Goal: Transaction & Acquisition: Download file/media

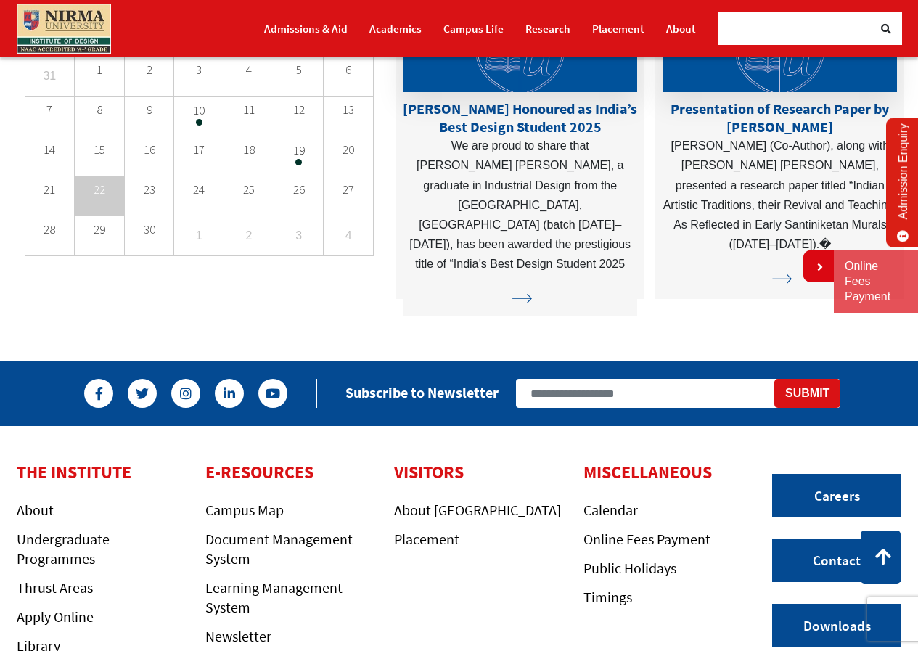
scroll to position [3516, 0]
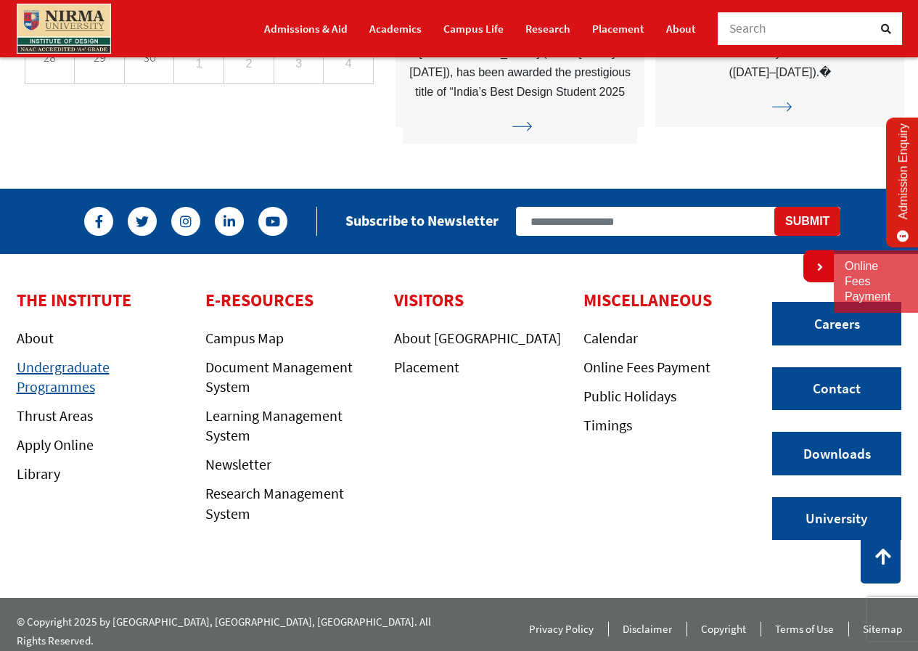
click at [42, 372] on link "Undergraduate Programmes" at bounding box center [63, 377] width 93 height 38
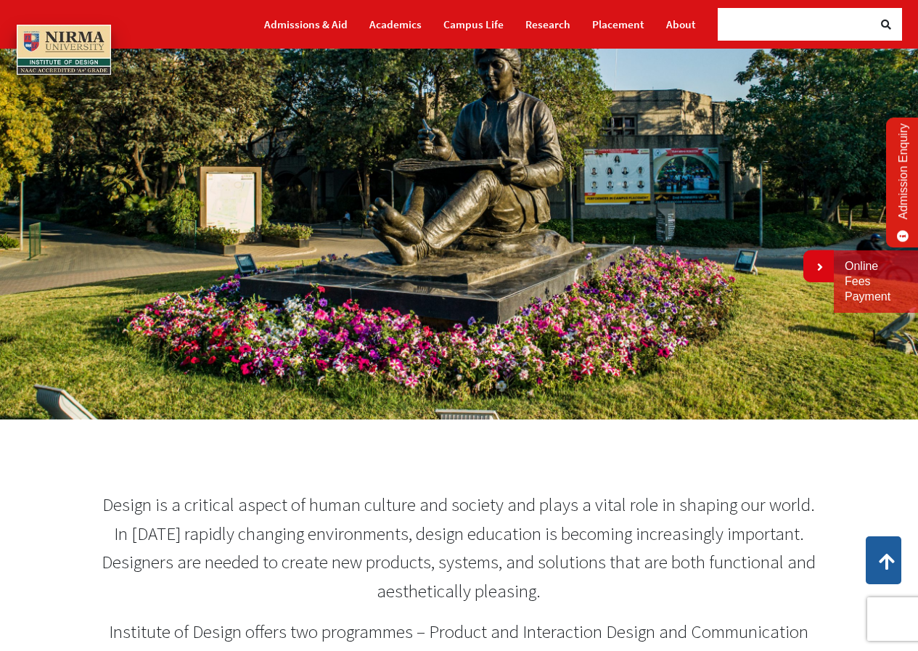
scroll to position [73, 0]
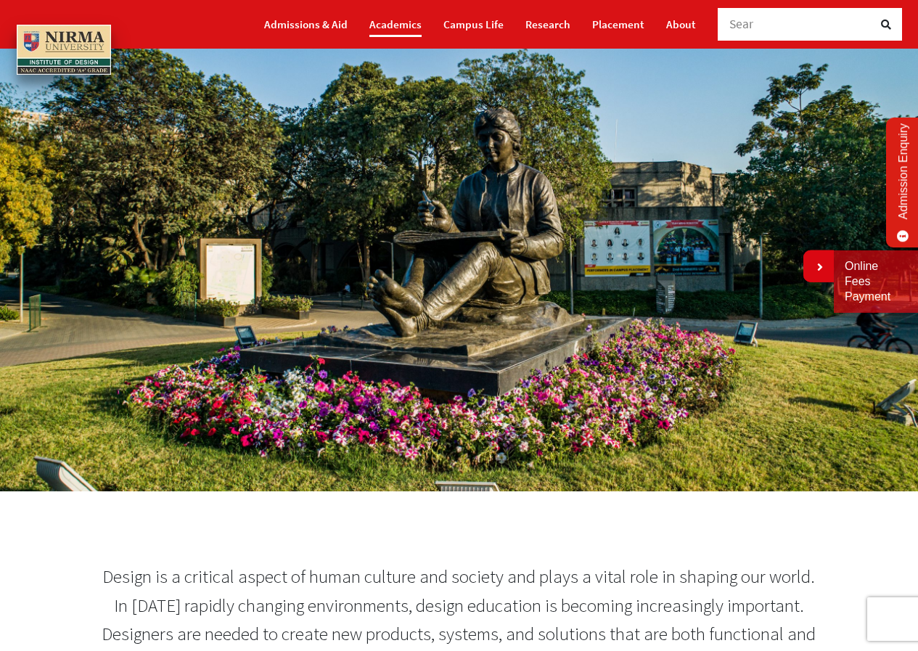
click at [415, 21] on link "Academics" at bounding box center [396, 24] width 52 height 25
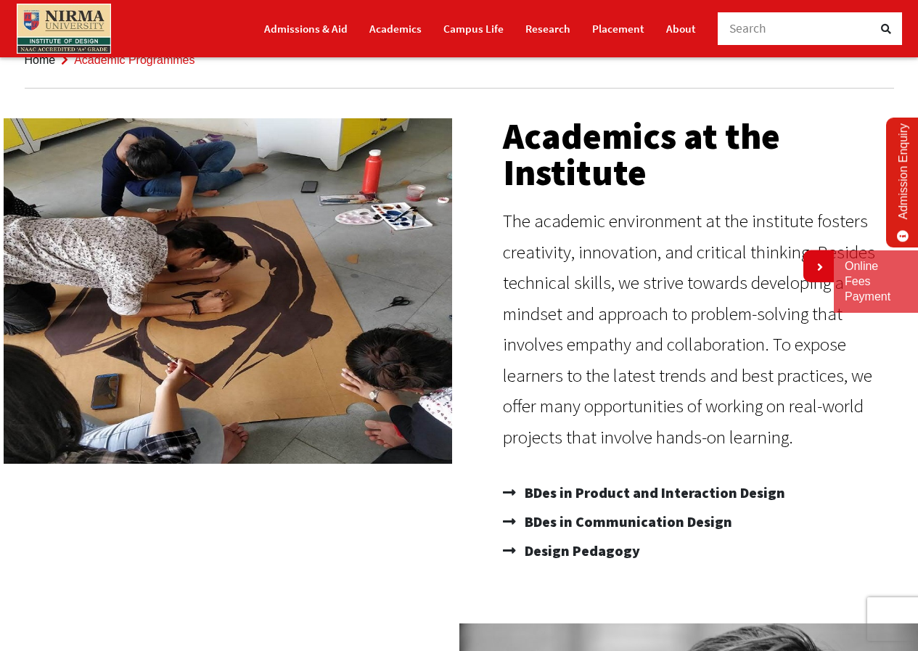
scroll to position [290, 0]
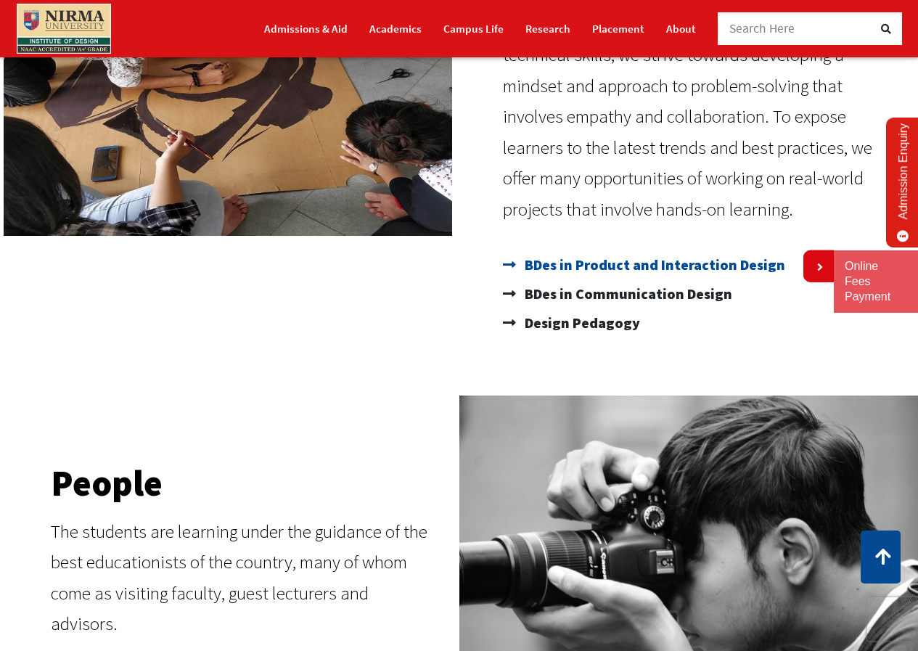
click at [690, 265] on span "BDes in Product and Interaction Design" at bounding box center [653, 264] width 264 height 29
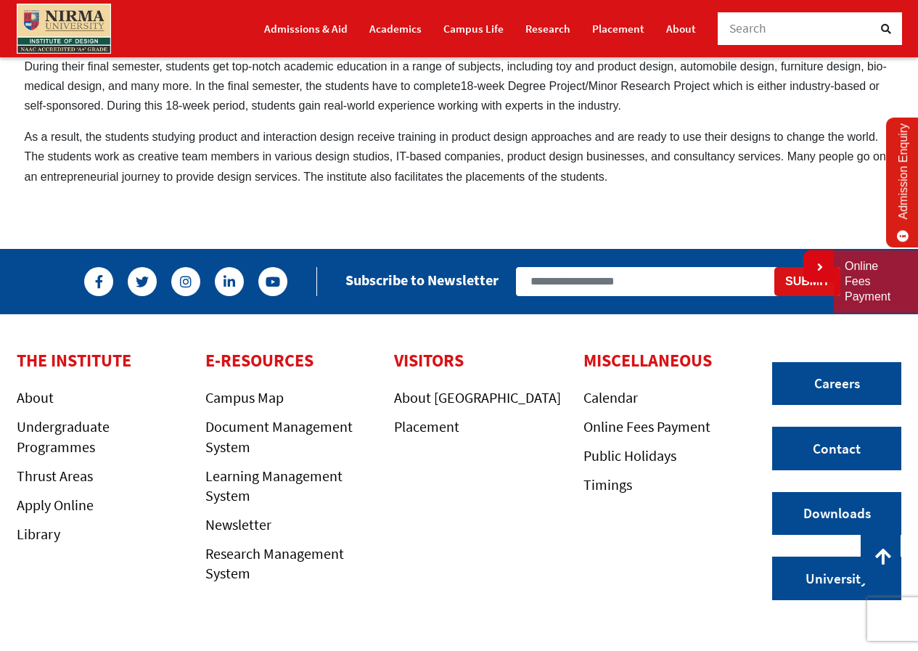
scroll to position [1275, 0]
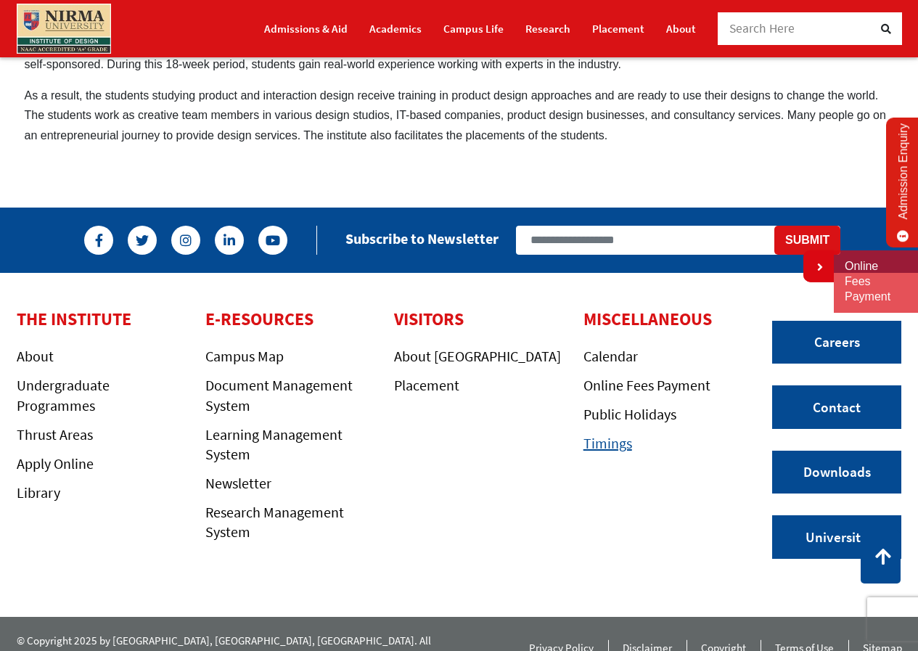
click at [617, 434] on link "Timings" at bounding box center [608, 443] width 49 height 18
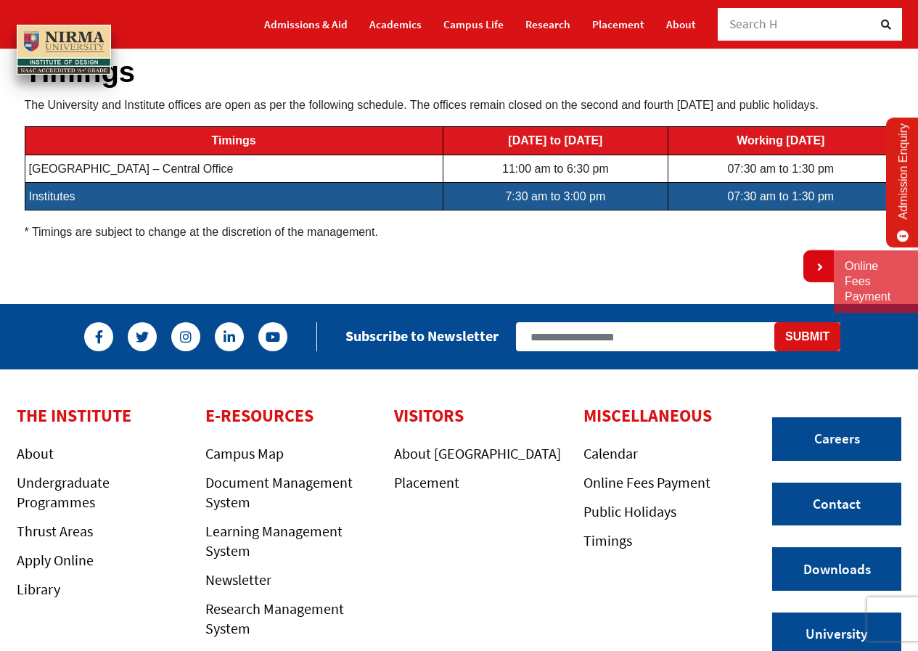
scroll to position [234, 0]
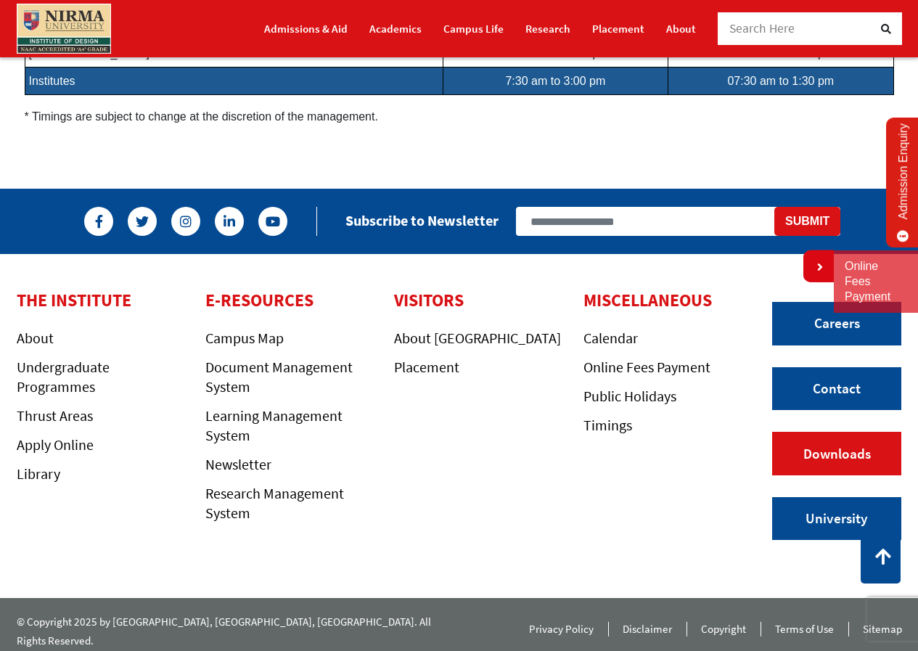
click at [833, 456] on link "Downloads" at bounding box center [836, 454] width 129 height 44
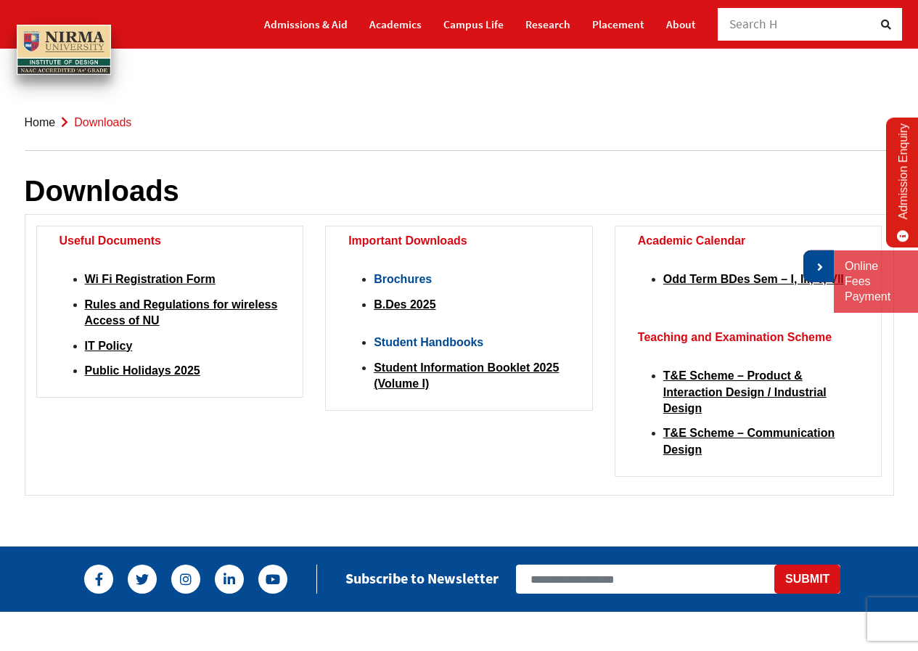
click at [817, 268] on icon at bounding box center [819, 267] width 9 height 12
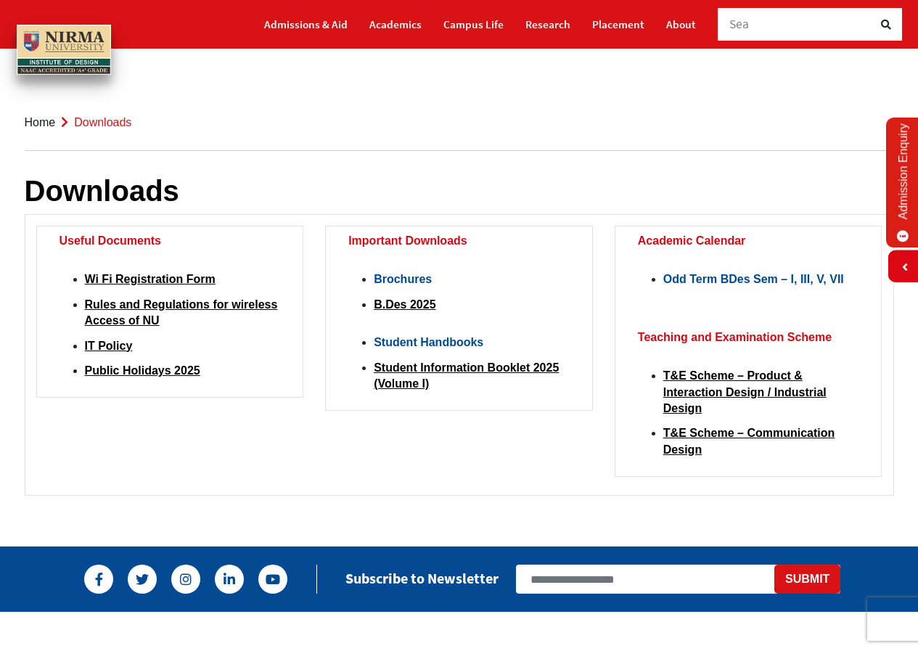
click at [817, 278] on link "Odd Term BDes Sem – I, III, V, VII" at bounding box center [754, 279] width 181 height 12
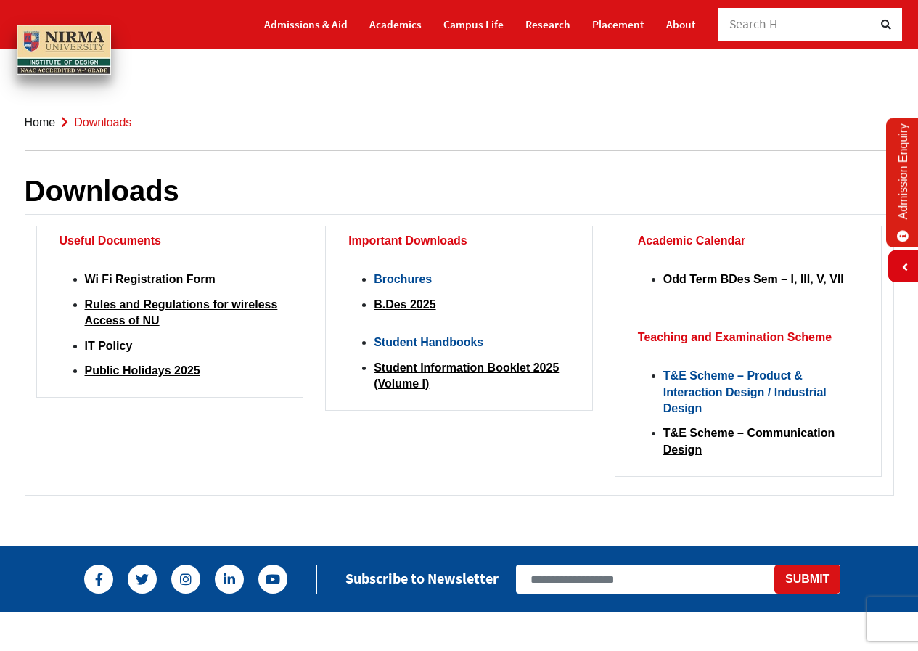
click at [699, 389] on link "T&E Scheme – Product & Interaction Design / Industrial Design" at bounding box center [745, 392] width 163 height 45
click at [431, 338] on strong "Student Handbooks" at bounding box center [429, 342] width 110 height 12
click at [429, 348] on strong "Student Handbooks" at bounding box center [429, 342] width 110 height 12
click at [401, 375] on li "Student Information Booklet 2025 (Volume I)" at bounding box center [472, 376] width 196 height 33
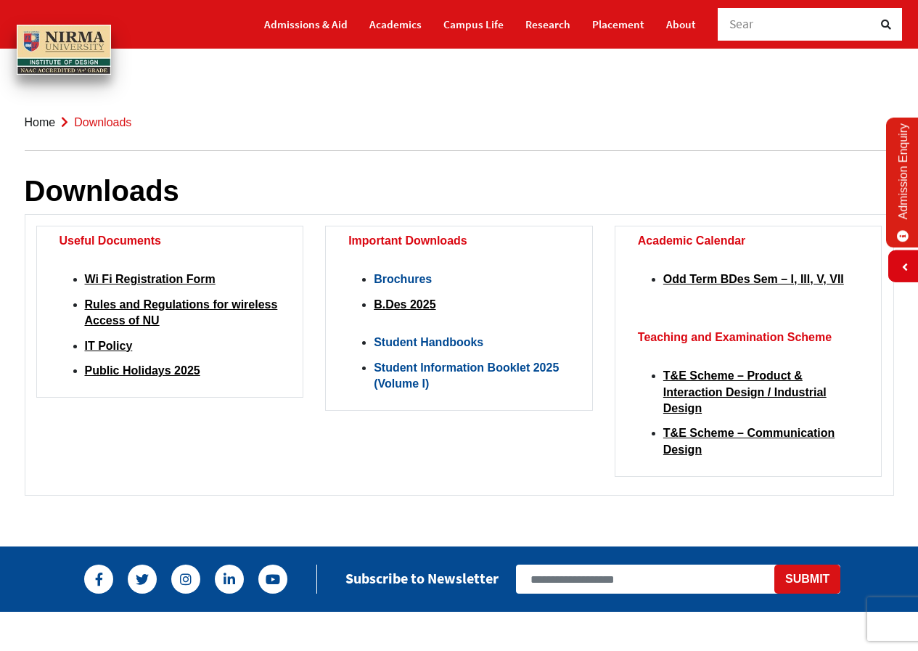
click at [395, 381] on link "Student Information Booklet 2025 (Volume I)" at bounding box center [466, 376] width 185 height 28
